Goal: Task Accomplishment & Management: Complete application form

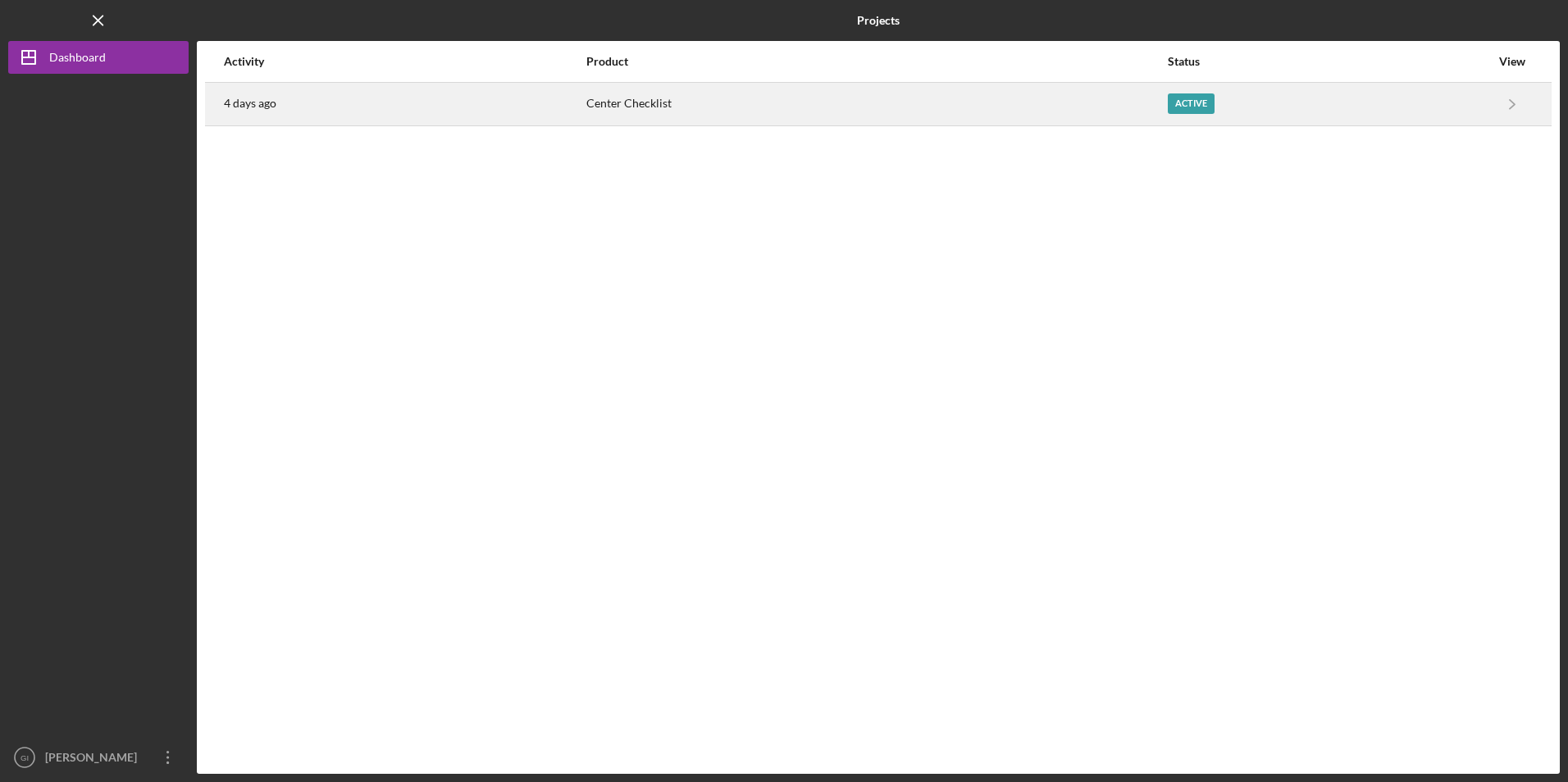
click at [658, 107] on div "Center Checklist" at bounding box center [876, 104] width 580 height 41
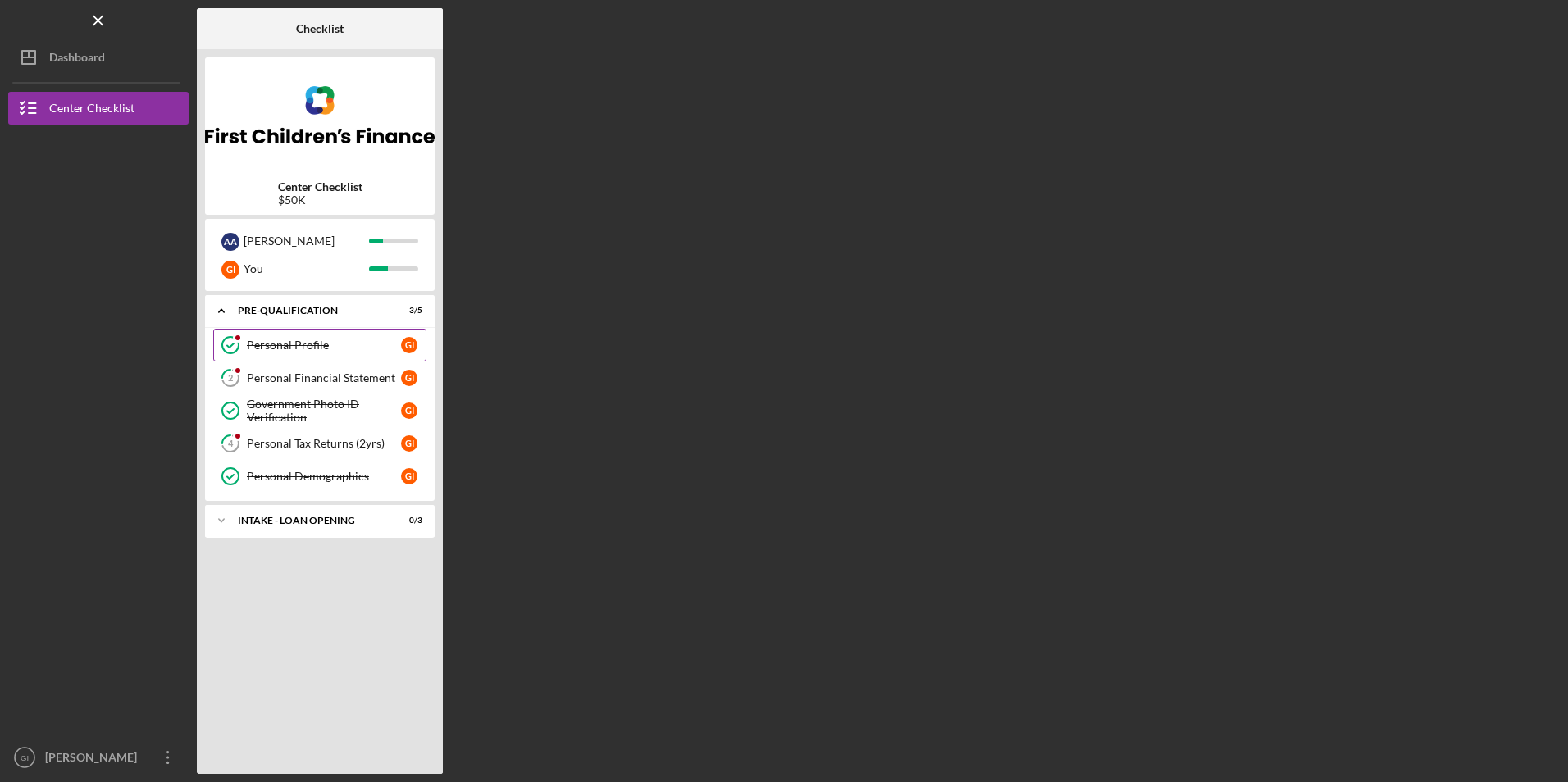
click at [321, 333] on link "Personal Profile Personal Profile G I" at bounding box center [319, 345] width 213 height 33
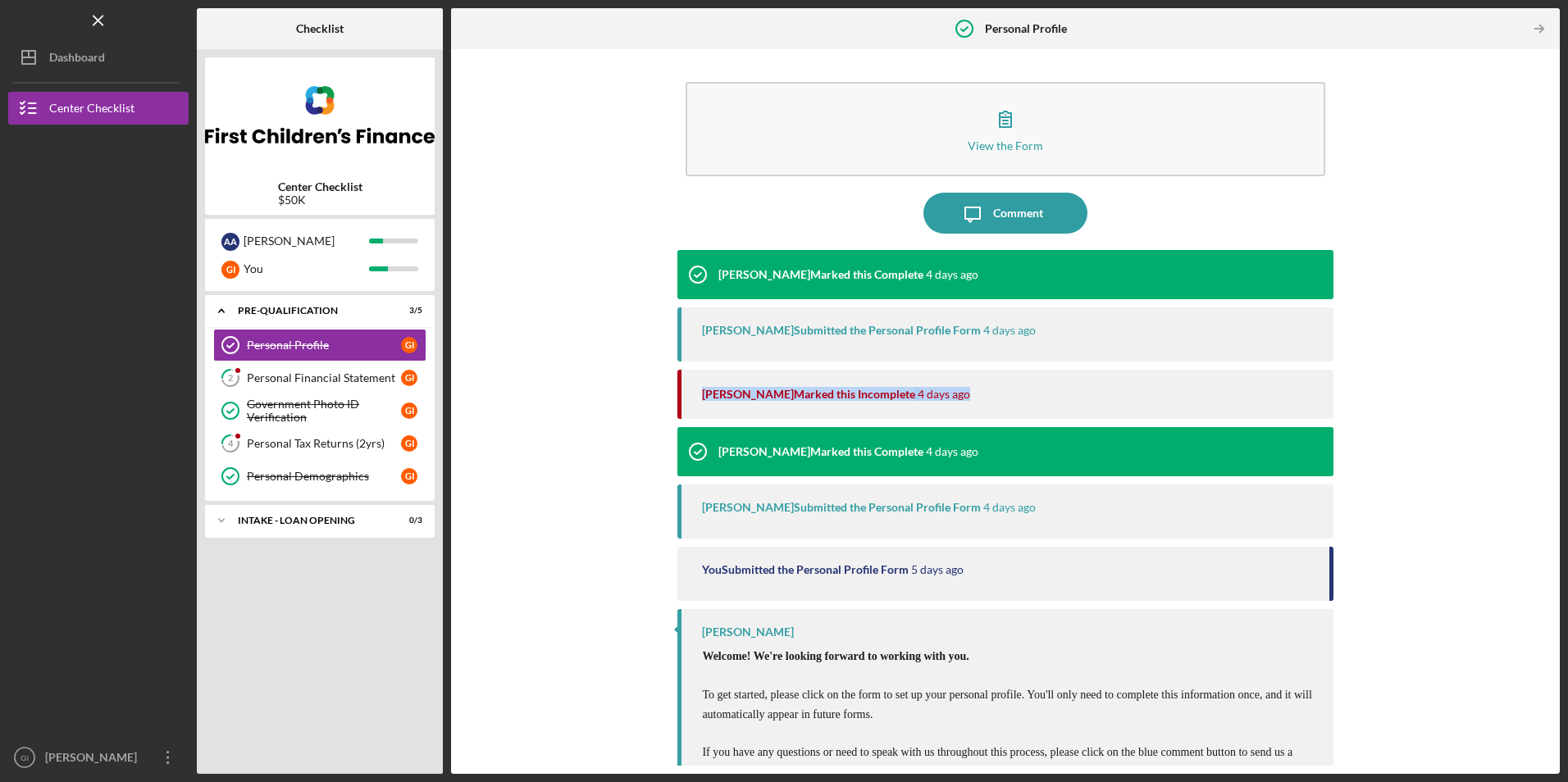
drag, startPoint x: 789, startPoint y: 395, endPoint x: 1022, endPoint y: 379, distance: 233.5
click at [1022, 379] on div "[PERSON_NAME] Marked this Incomplete [DATE]" at bounding box center [1005, 394] width 655 height 49
click at [1023, 379] on div "[PERSON_NAME] Marked this Incomplete [DATE]" at bounding box center [1009, 394] width 614 height 49
drag, startPoint x: 799, startPoint y: 344, endPoint x: 996, endPoint y: 327, distance: 197.7
click at [996, 327] on div "[PERSON_NAME] Submitted the Personal Profile Form [DATE]" at bounding box center [1005, 335] width 655 height 54
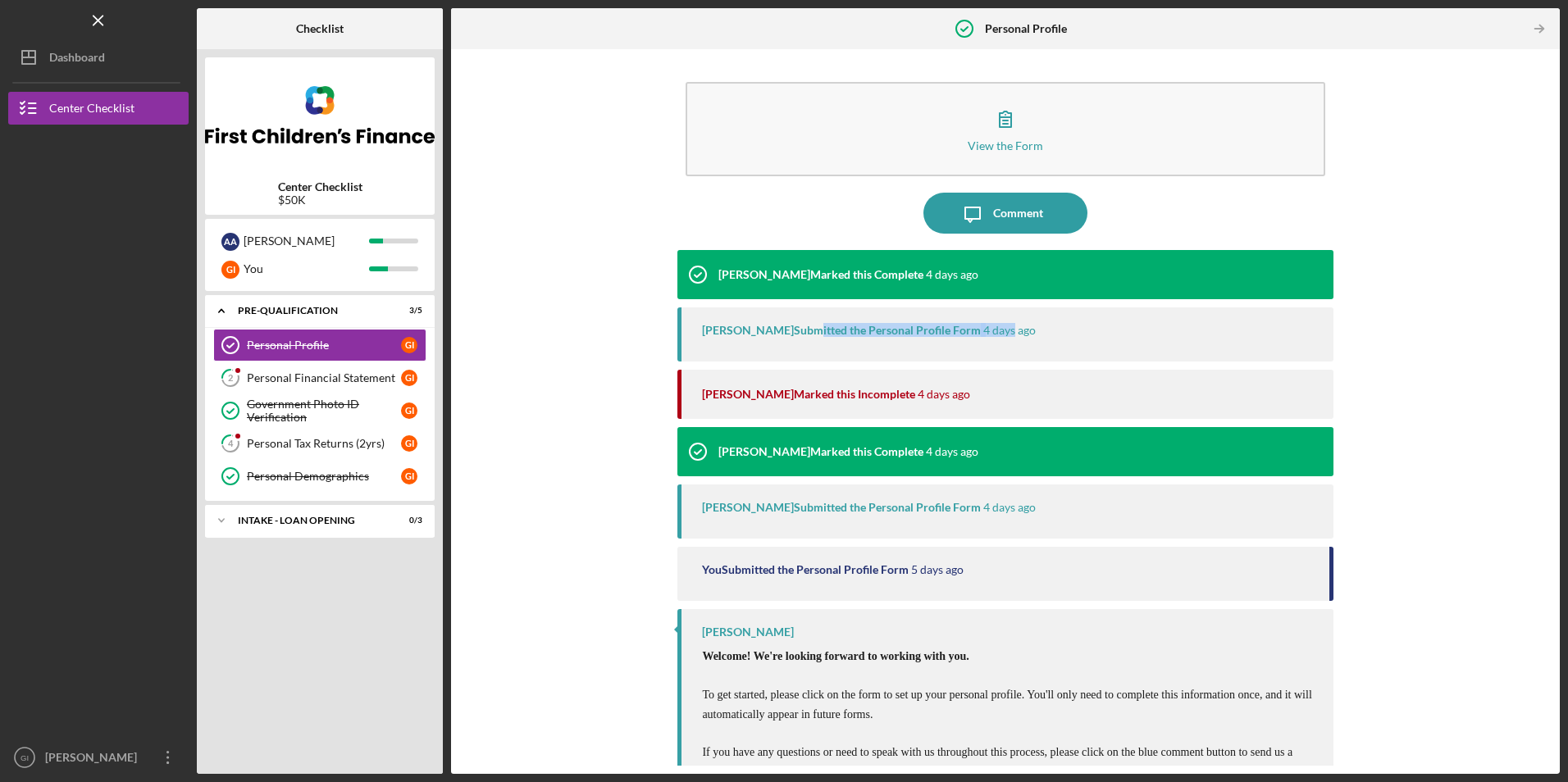
click at [996, 327] on time "4 days ago" at bounding box center [1009, 330] width 53 height 13
click at [326, 383] on div "Personal Financial Statement" at bounding box center [324, 378] width 154 height 13
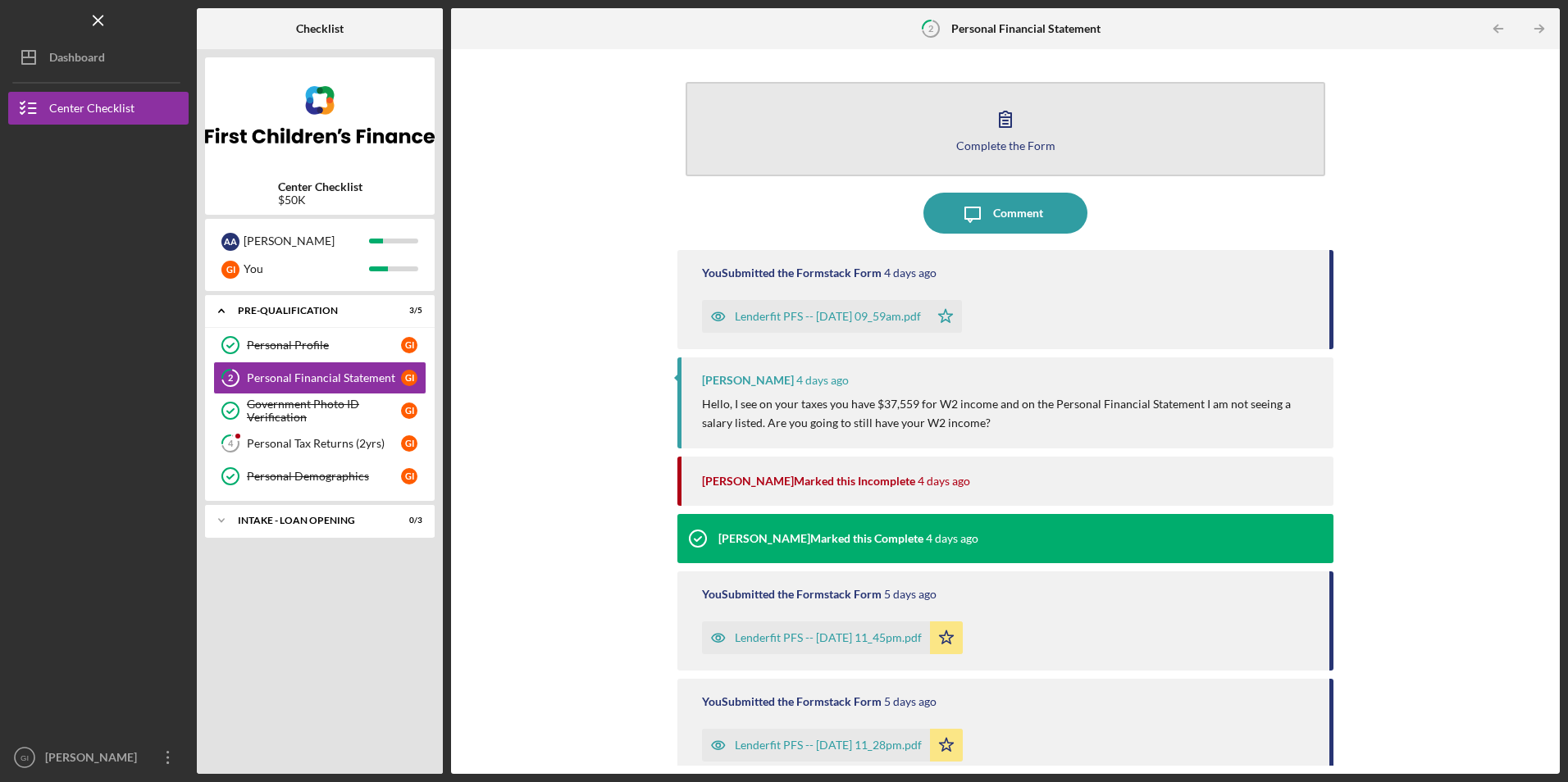
click at [997, 142] on div "Complete the Form" at bounding box center [1006, 145] width 99 height 12
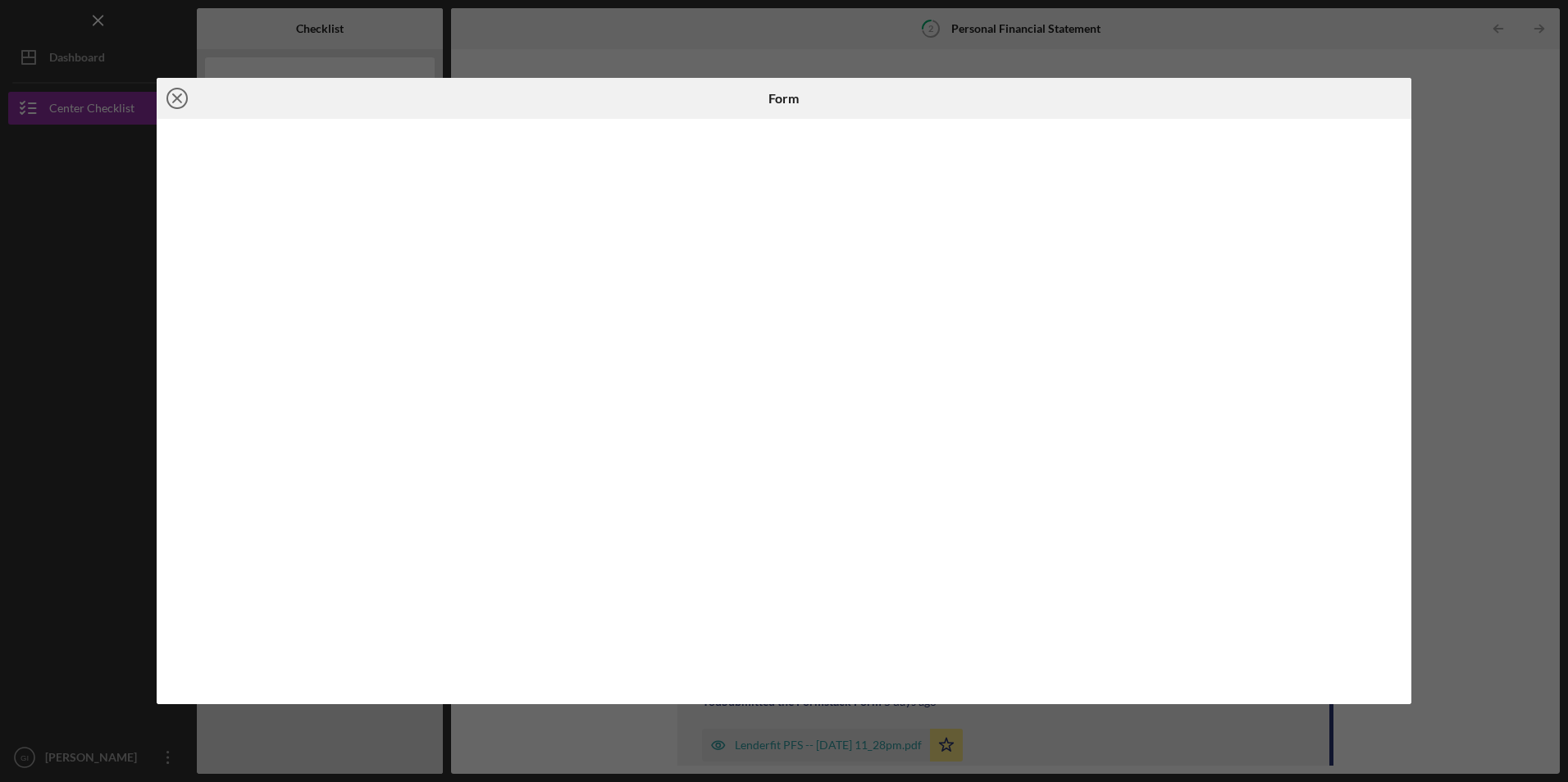
click at [177, 101] on icon "Icon/Close" at bounding box center [177, 98] width 41 height 41
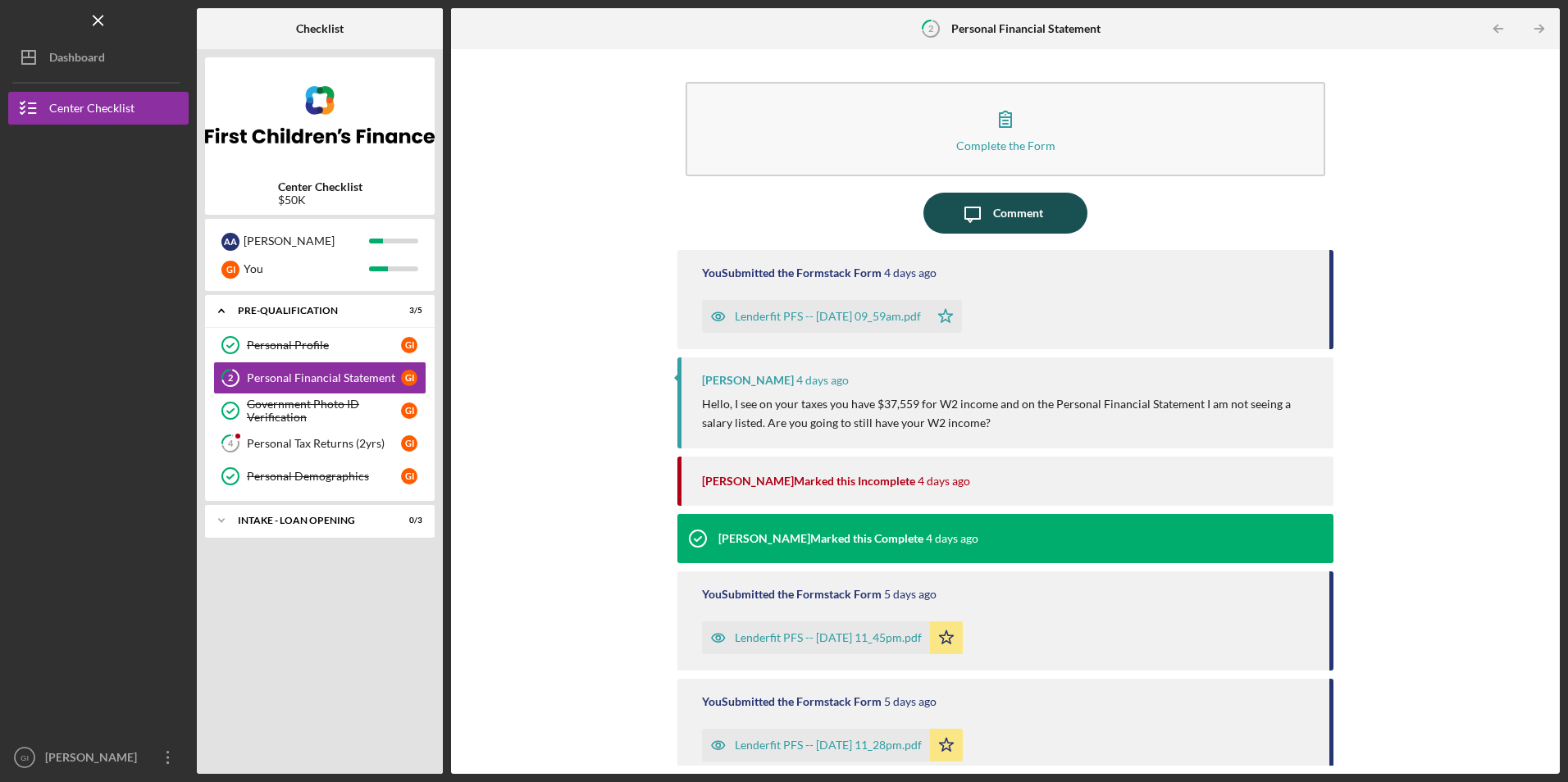
click at [1013, 228] on div "Comment" at bounding box center [1018, 214] width 50 height 41
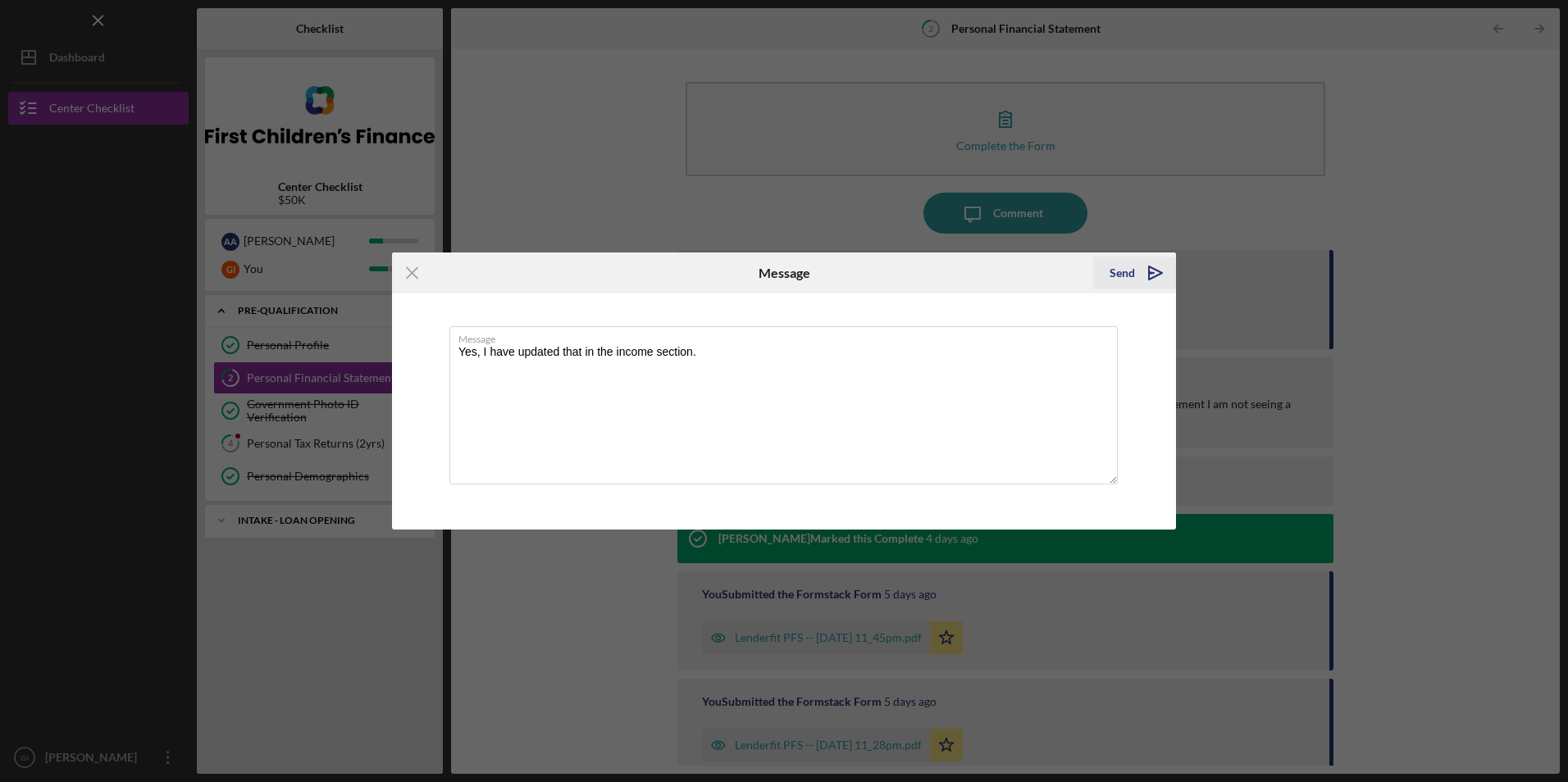
type textarea "Yes, I have updated that in the income section."
click at [1143, 268] on icon "Icon/icon-invite-send" at bounding box center [1155, 273] width 41 height 41
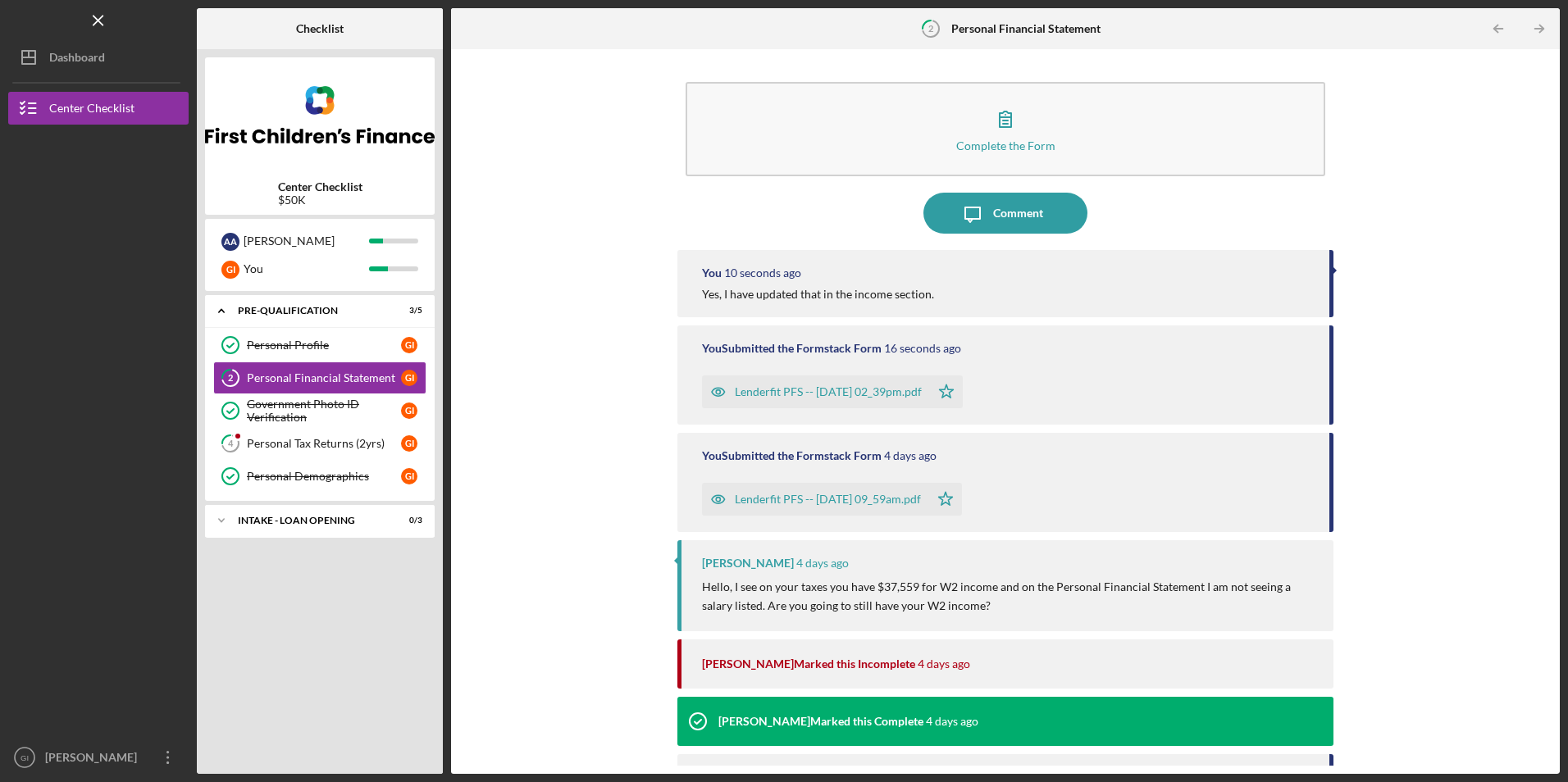
click at [593, 630] on div "Complete the Form Form Icon/Message Comment You 10 seconds ago Yes, I have upda…" at bounding box center [1005, 412] width 1093 height 709
click at [1533, 36] on icon "Icon/Table Pagination Arrow" at bounding box center [1539, 29] width 37 height 37
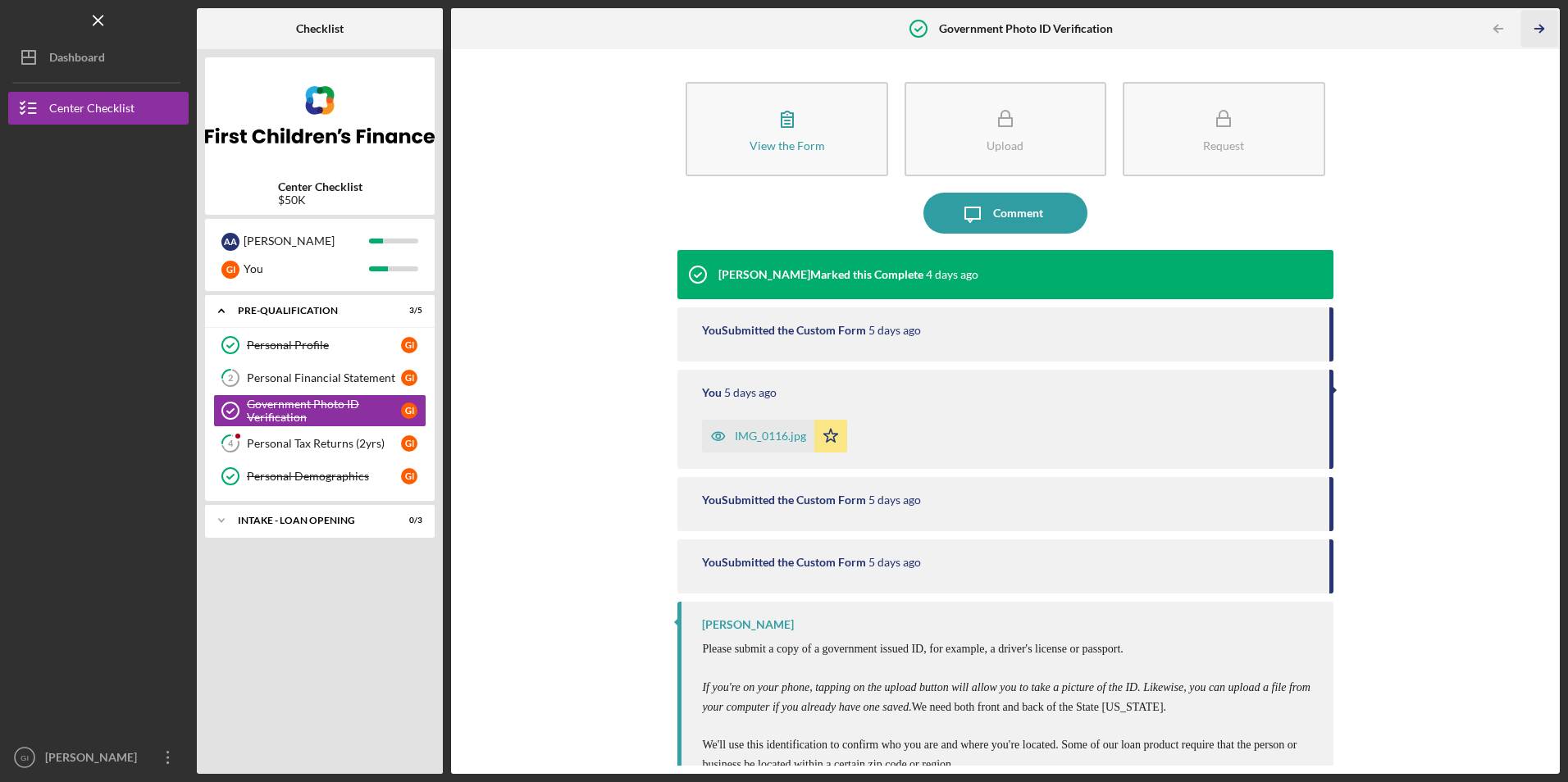
click at [1531, 31] on icon "Icon/Table Pagination Arrow" at bounding box center [1539, 29] width 37 height 37
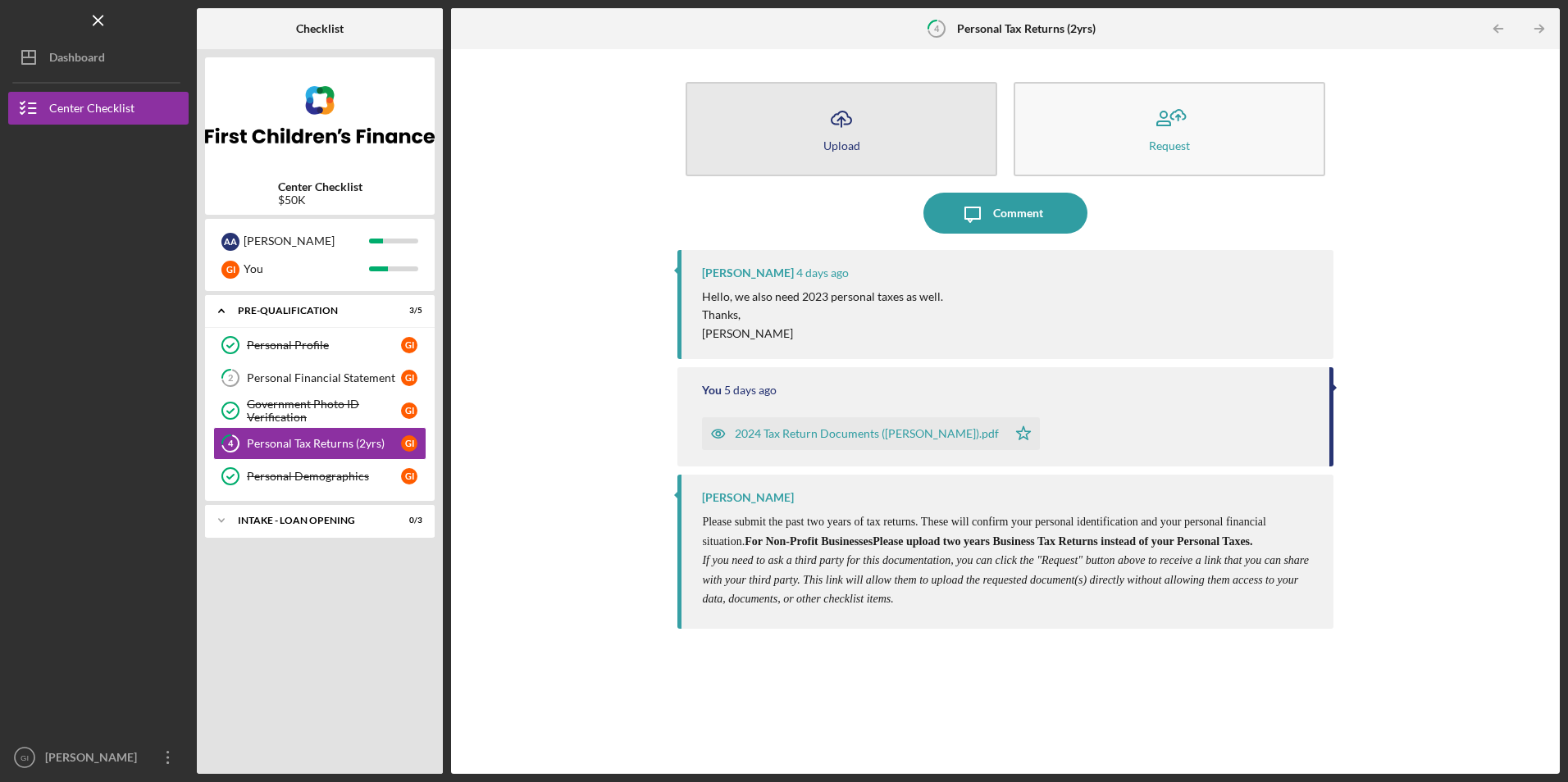
click at [928, 172] on button "Icon/Upload Upload" at bounding box center [842, 129] width 312 height 94
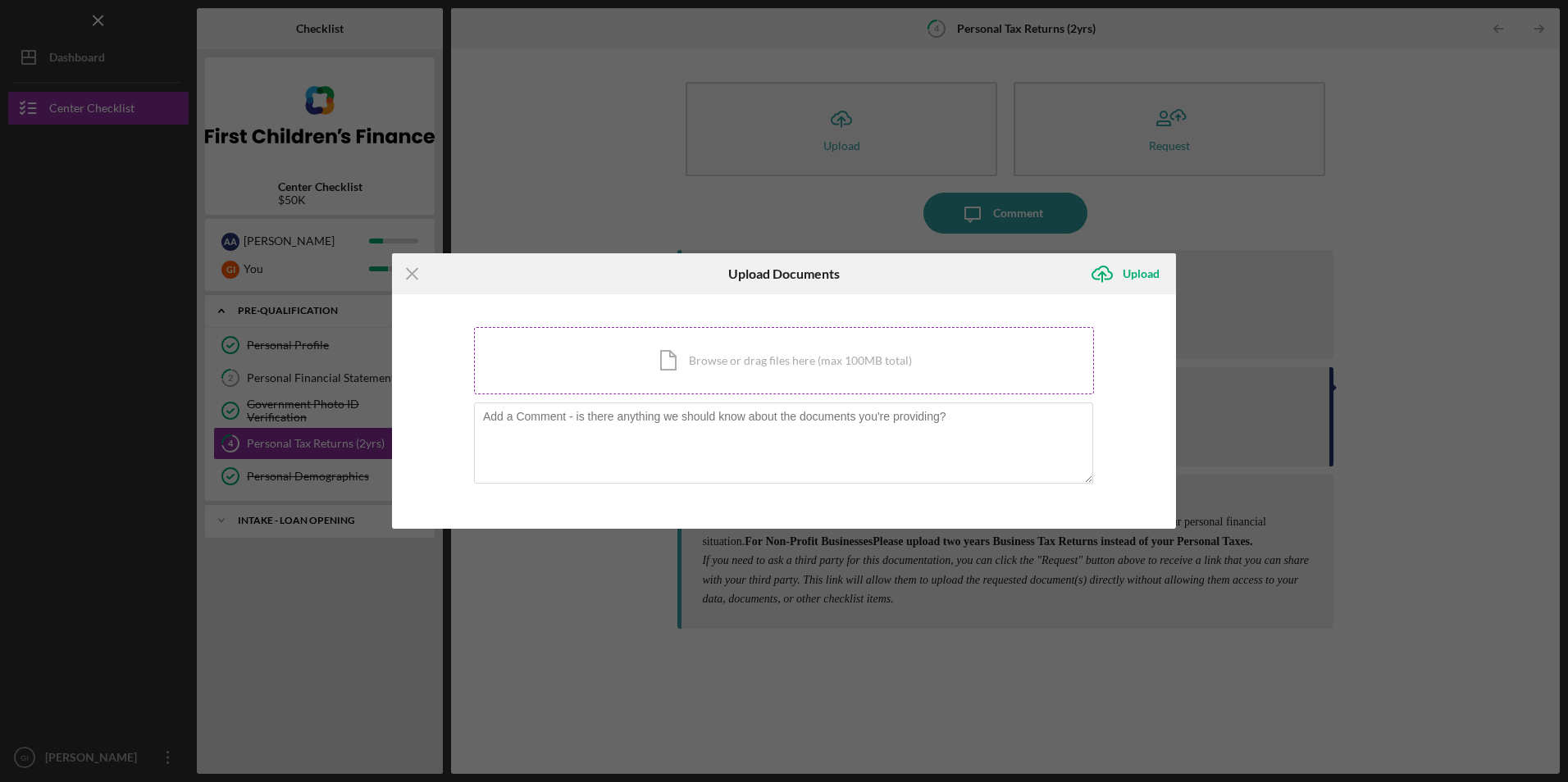
click at [628, 370] on div "Icon/Document Browse or drag files here (max 100MB total) Tap to choose files o…" at bounding box center [783, 360] width 620 height 67
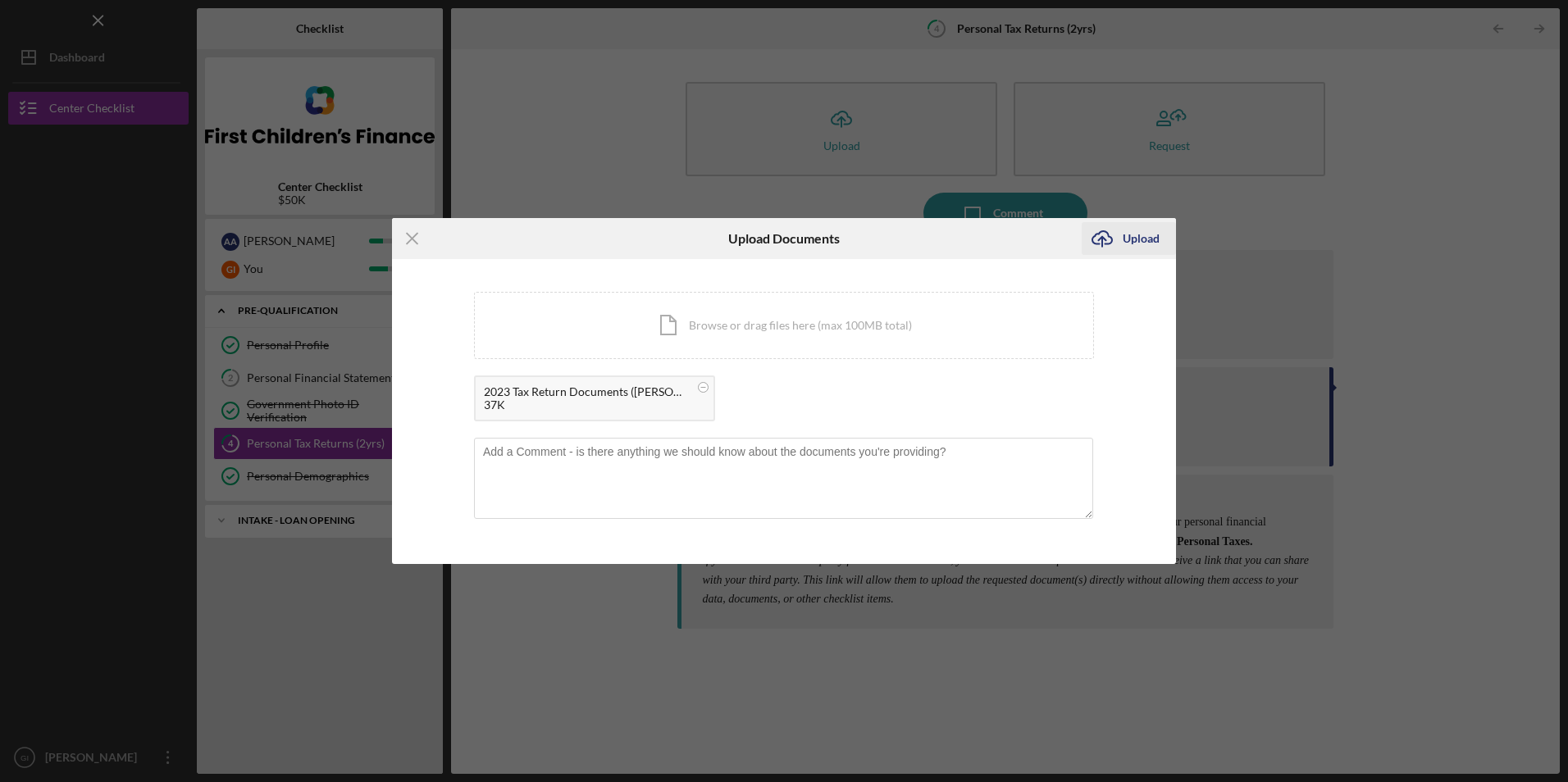
click at [1104, 225] on icon "Icon/Upload" at bounding box center [1103, 238] width 41 height 41
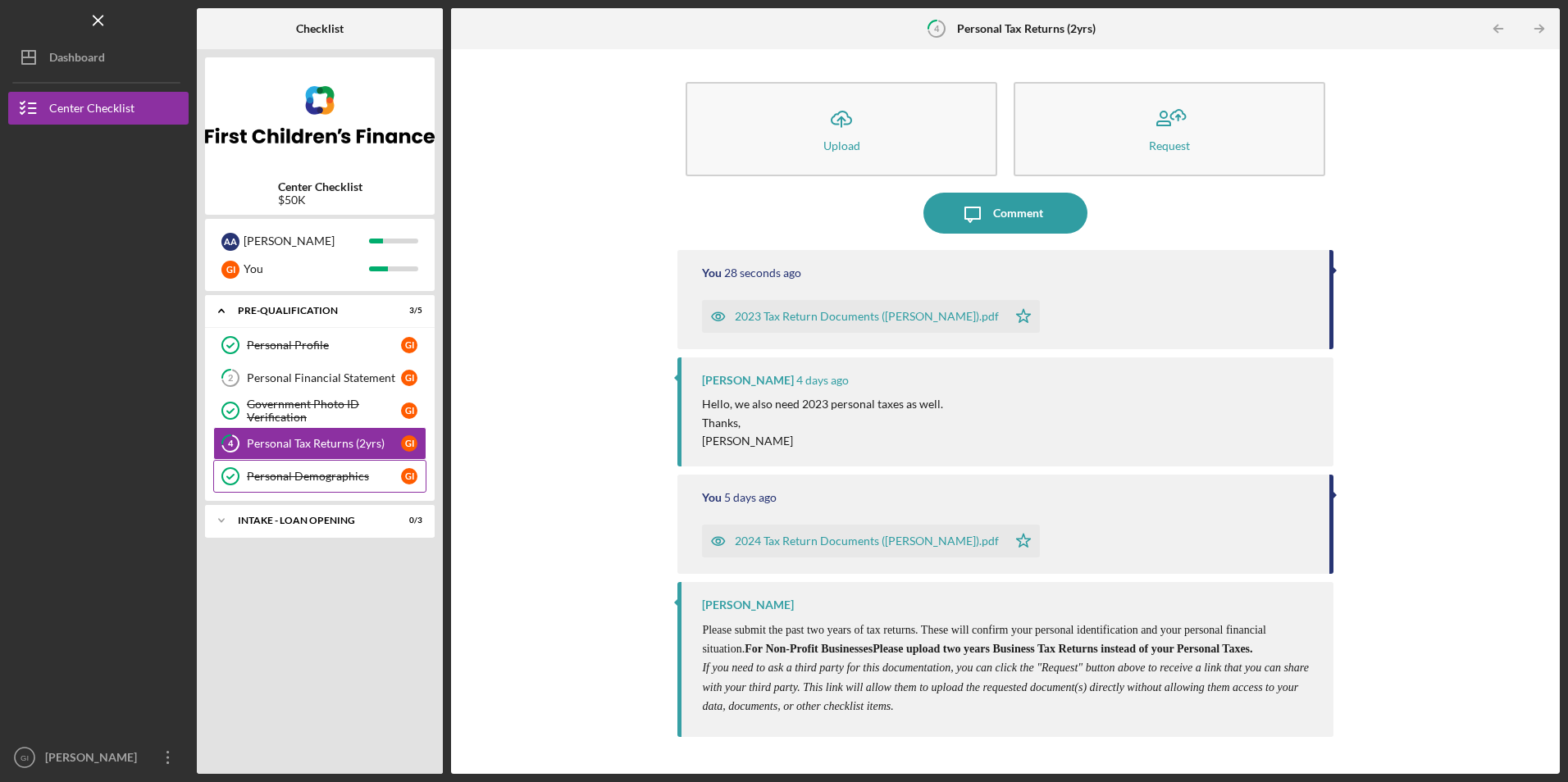
click at [324, 485] on link "Personal Demographics Personal Demographics G I" at bounding box center [319, 476] width 213 height 33
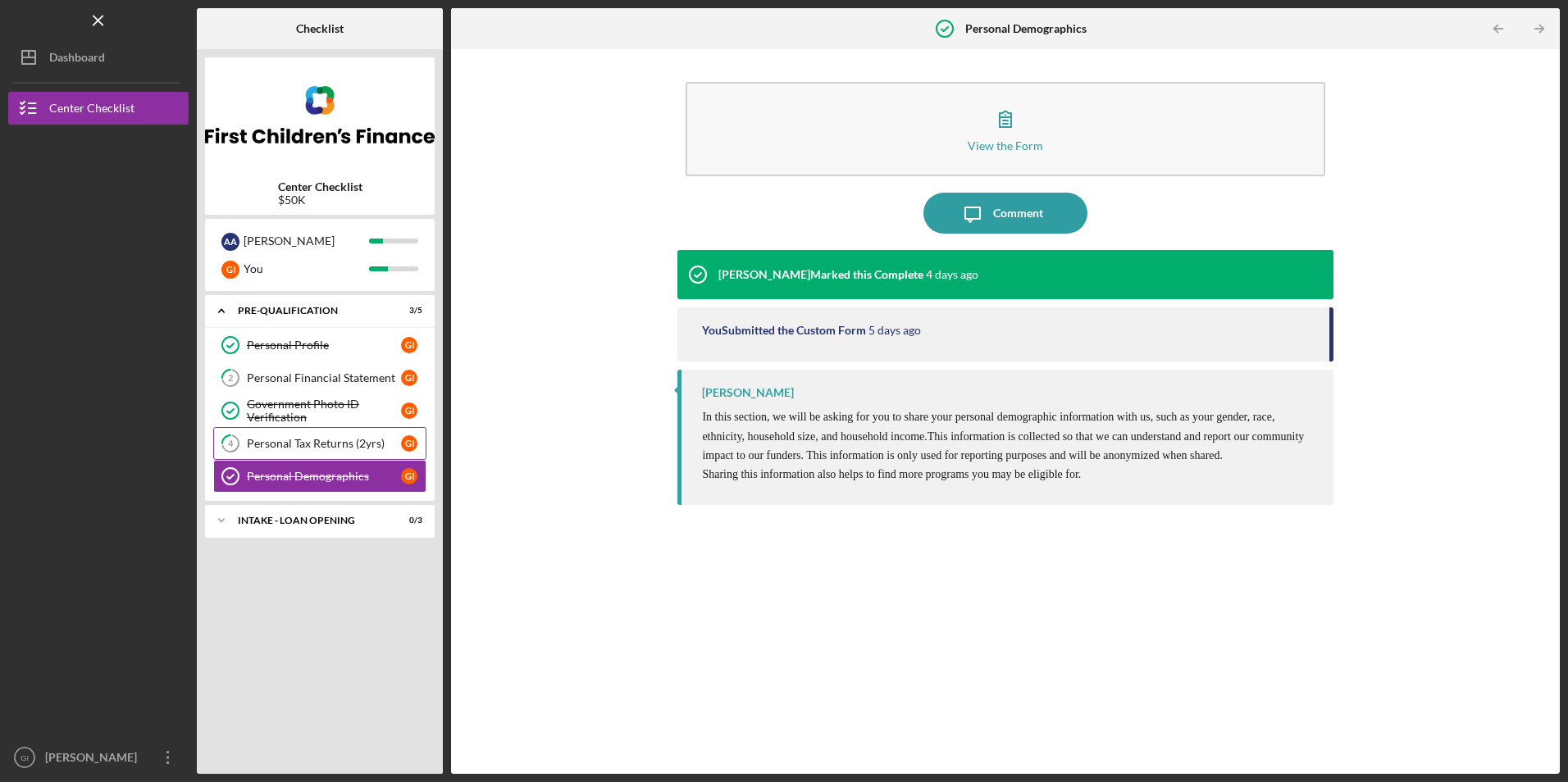
click at [338, 445] on div "Personal Tax Returns (2yrs)" at bounding box center [324, 444] width 154 height 13
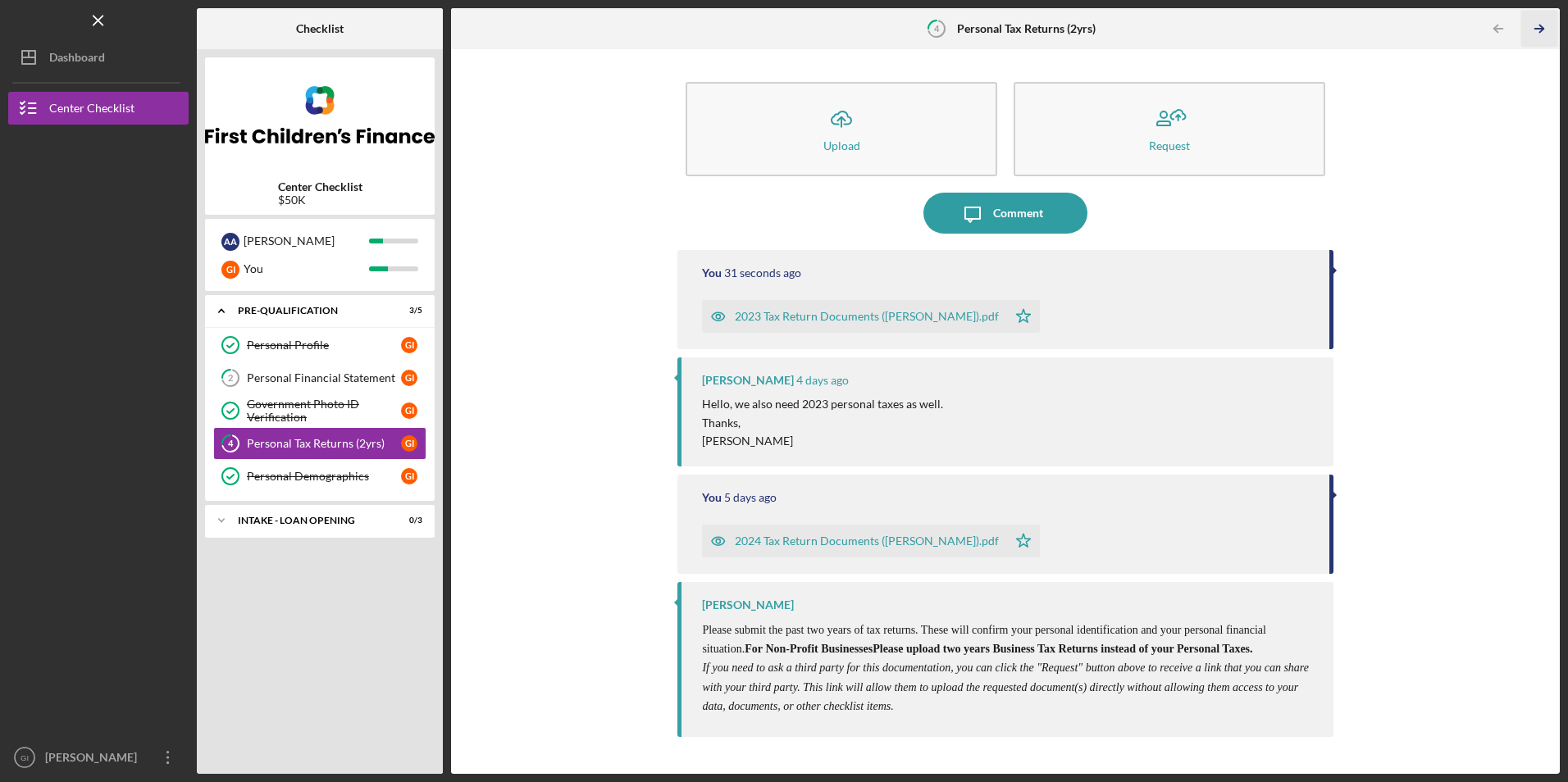
click at [1541, 22] on icon "Icon/Table Pagination Arrow" at bounding box center [1539, 29] width 37 height 37
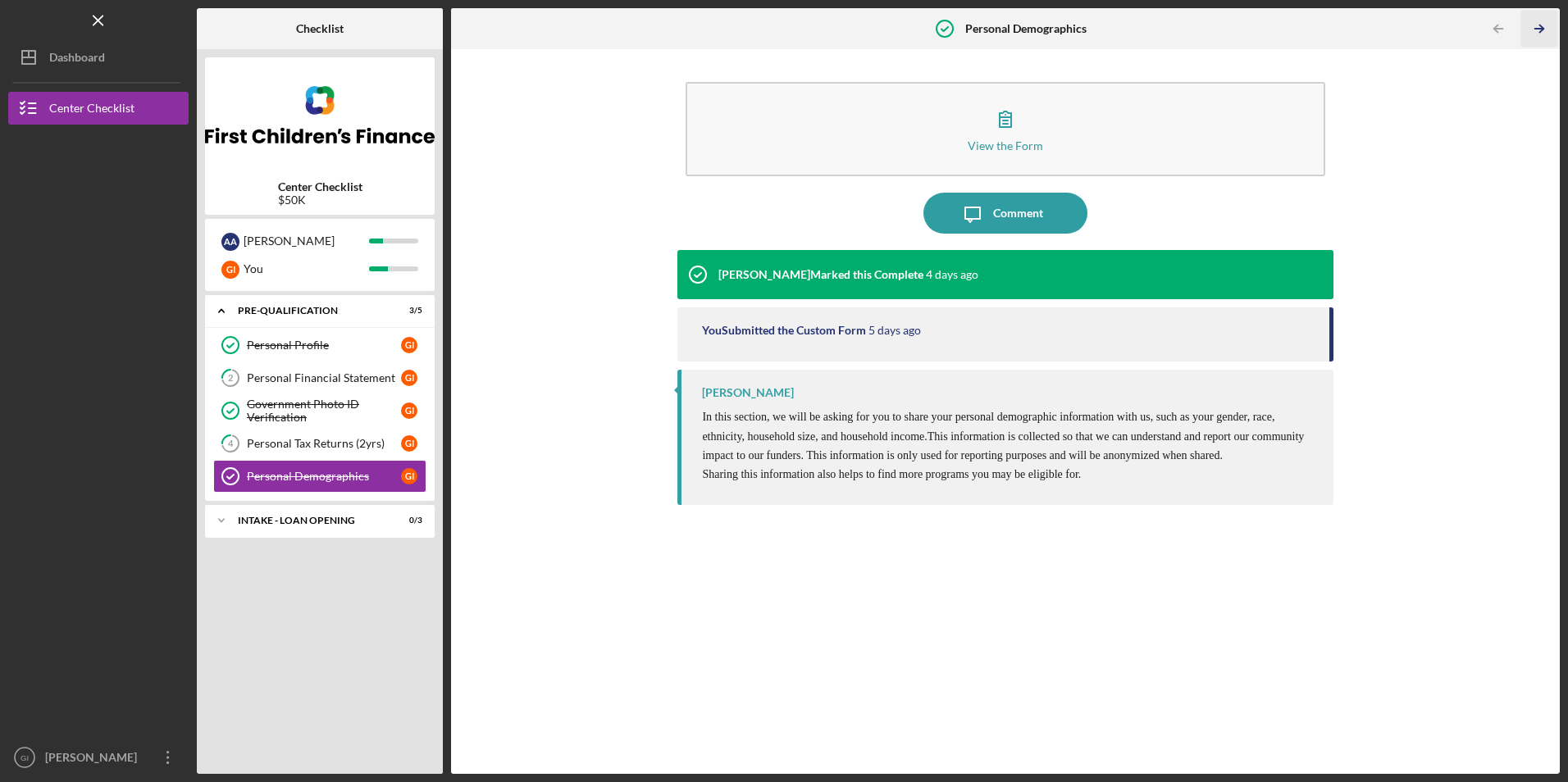
click at [1541, 22] on icon "Icon/Table Pagination Arrow" at bounding box center [1539, 29] width 37 height 37
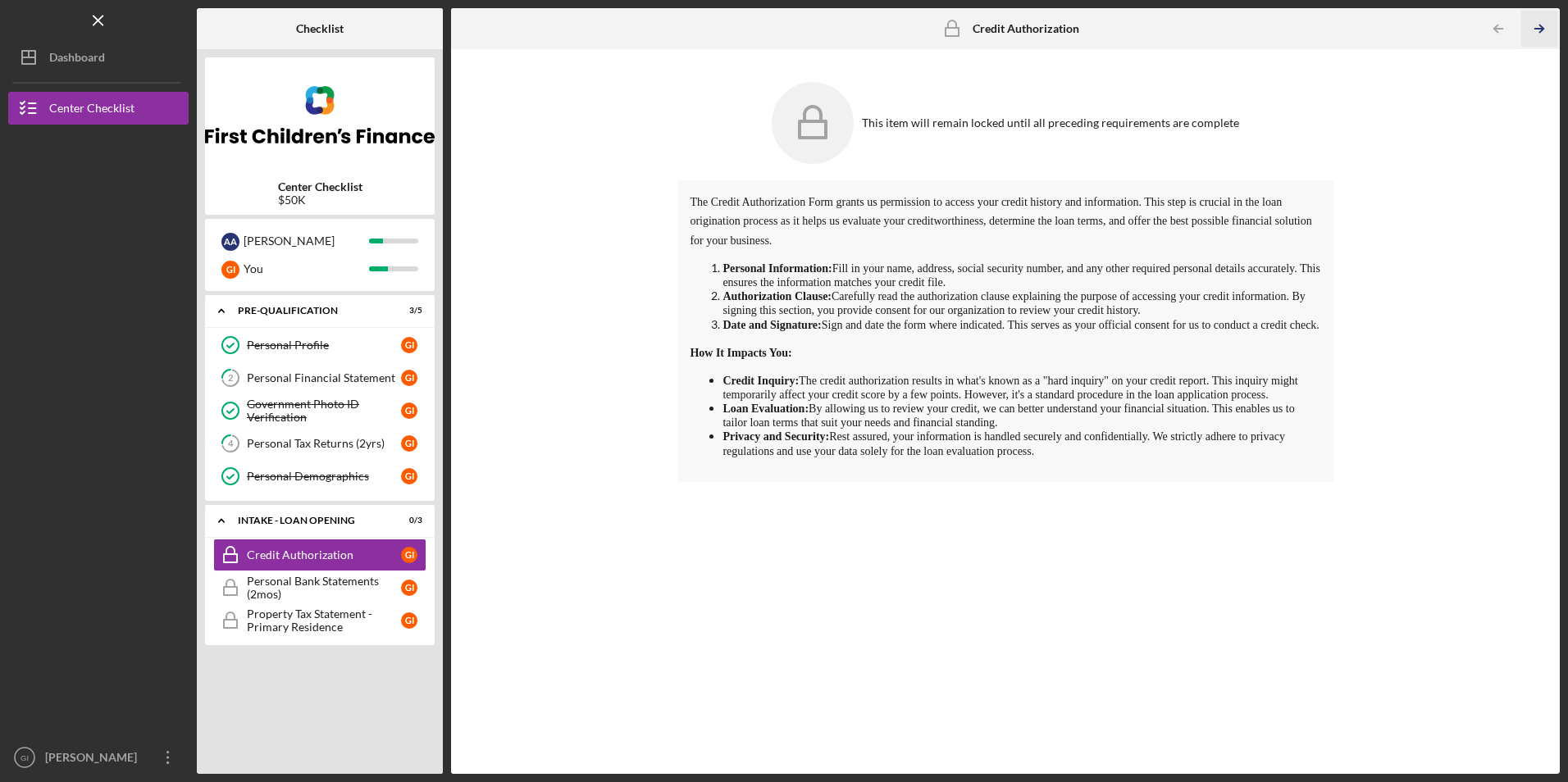
click at [1541, 21] on icon "Icon/Table Pagination Arrow" at bounding box center [1539, 29] width 37 height 37
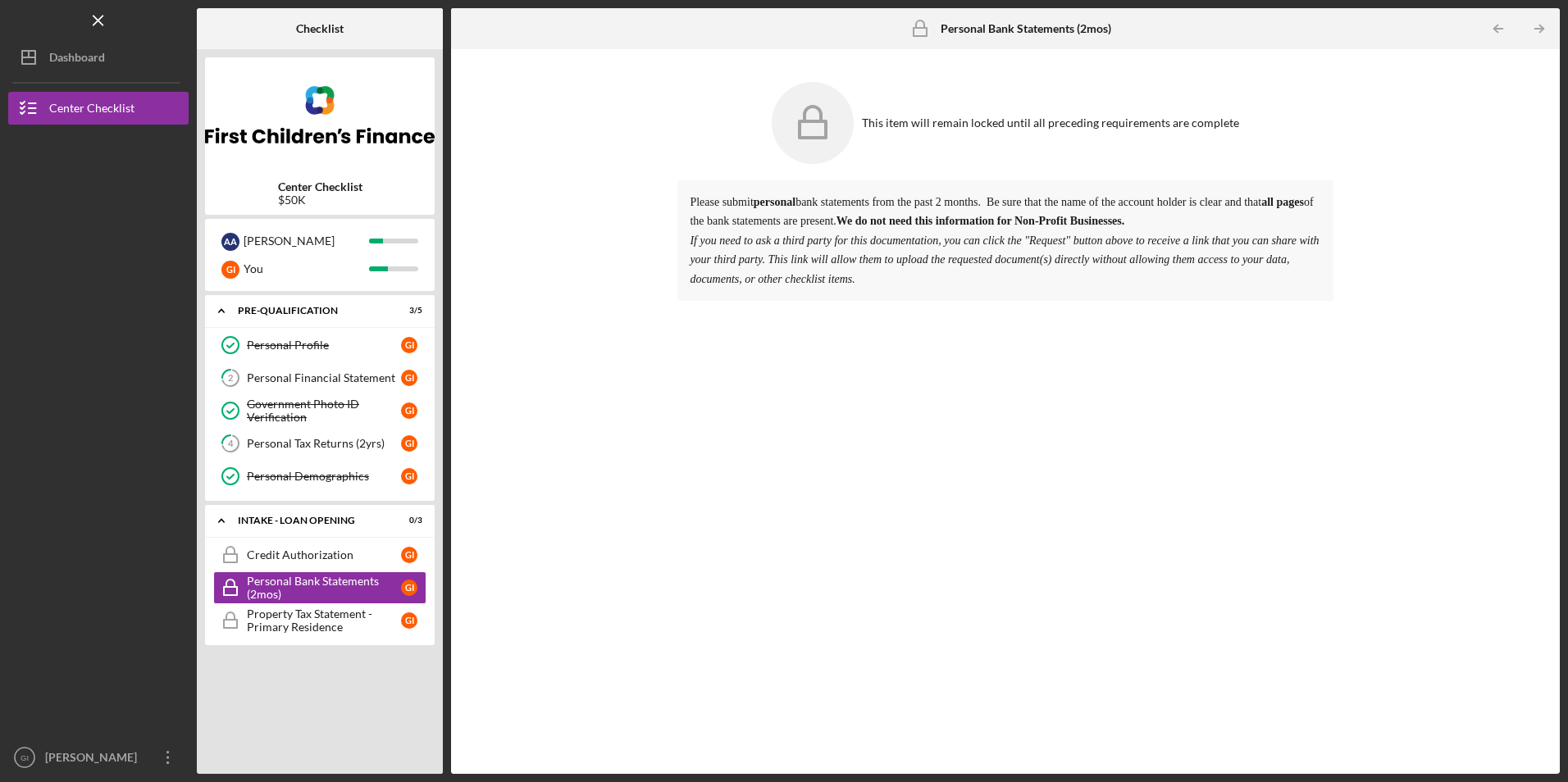
click at [1541, 21] on icon "Icon/Table Pagination Arrow" at bounding box center [1539, 29] width 37 height 37
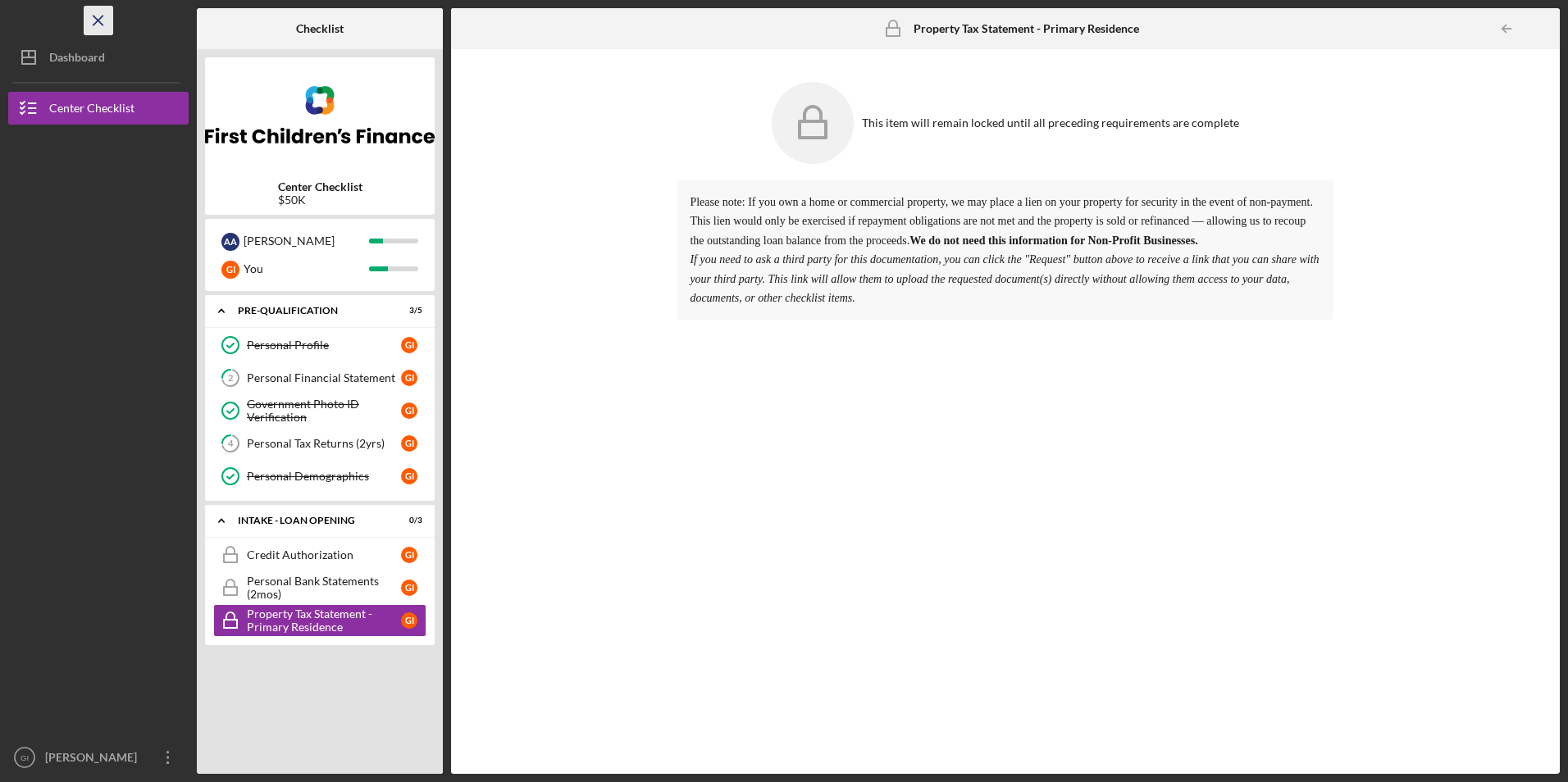
click at [94, 27] on icon "Icon/Menu Close" at bounding box center [98, 21] width 37 height 37
